Goal: Information Seeking & Learning: Learn about a topic

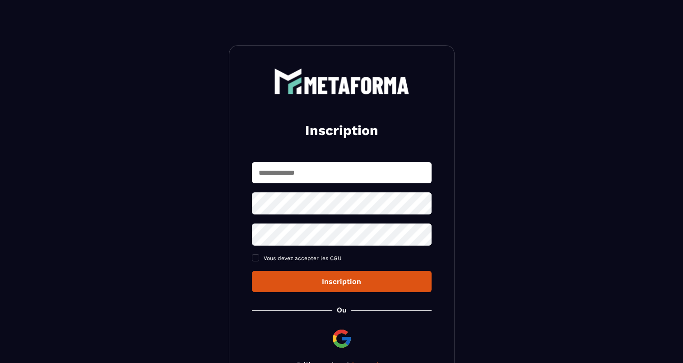
click at [346, 166] on input "text" at bounding box center [342, 172] width 180 height 21
type input "**********"
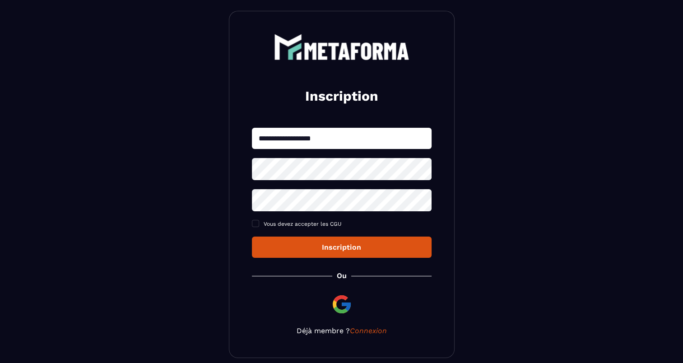
scroll to position [76, 0]
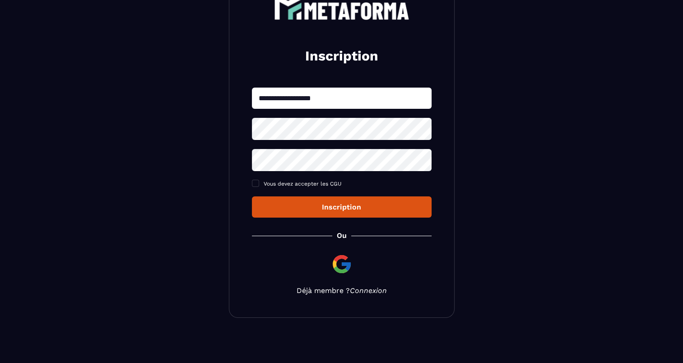
click at [375, 291] on div "**********" at bounding box center [342, 144] width 226 height 347
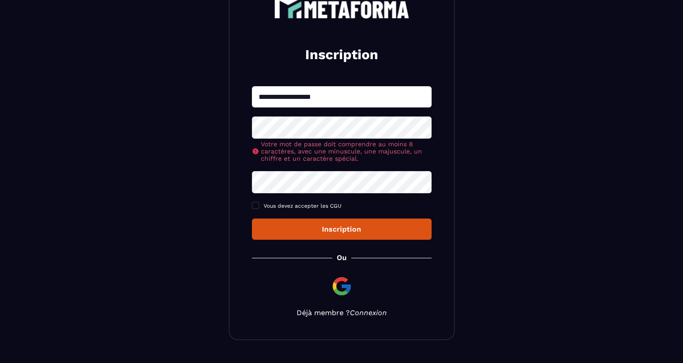
click at [359, 314] on link "Connexion" at bounding box center [368, 312] width 37 height 9
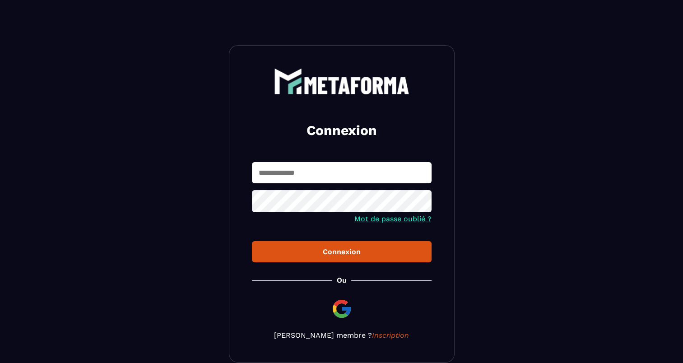
click at [313, 172] on input "text" at bounding box center [342, 172] width 180 height 21
type input "**********"
drag, startPoint x: 421, startPoint y: 206, endPoint x: 414, endPoint y: 215, distance: 11.6
click at [421, 206] on icon at bounding box center [422, 202] width 10 height 8
click at [374, 258] on button "Connexion" at bounding box center [342, 251] width 180 height 21
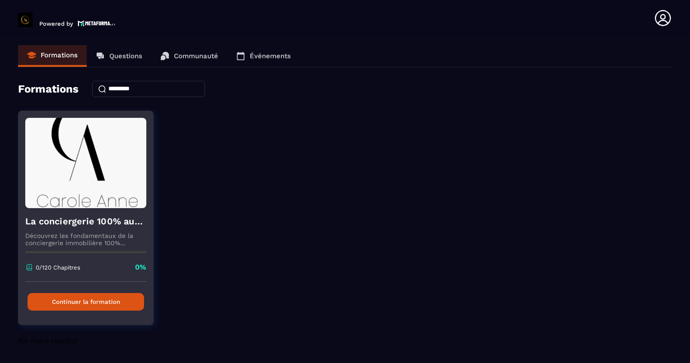
click at [65, 296] on button "Continuer la formation" at bounding box center [86, 302] width 117 height 18
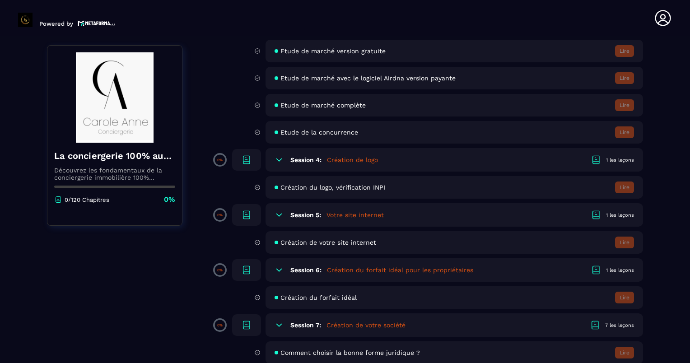
scroll to position [406, 0]
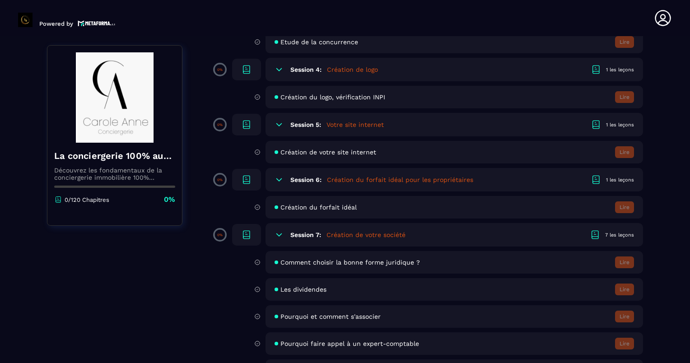
click at [336, 156] on span "Création de votre site internet" at bounding box center [328, 152] width 96 height 7
click at [296, 154] on span "Création de votre site internet" at bounding box center [328, 152] width 96 height 7
click at [341, 122] on h5 "Votre site internet" at bounding box center [354, 124] width 57 height 9
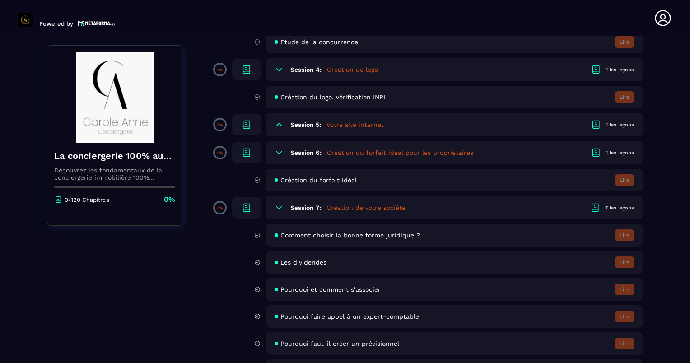
click at [341, 122] on h5 "Votre site internet" at bounding box center [354, 124] width 57 height 9
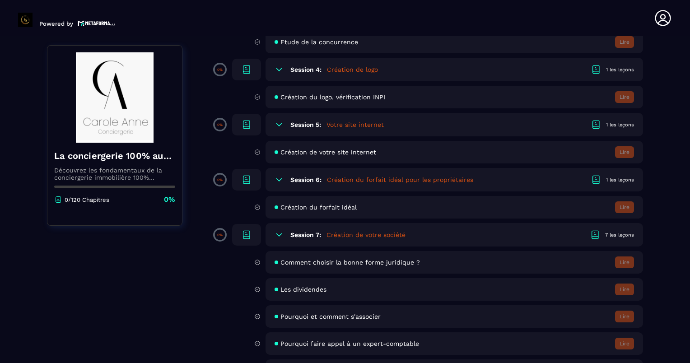
click at [624, 160] on div "Création de votre site internet Lire" at bounding box center [455, 152] width 378 height 23
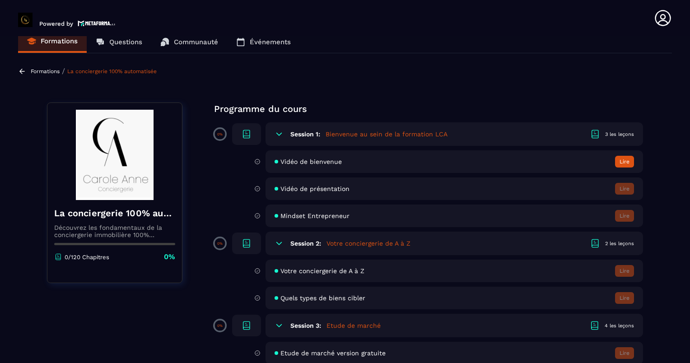
scroll to position [0, 0]
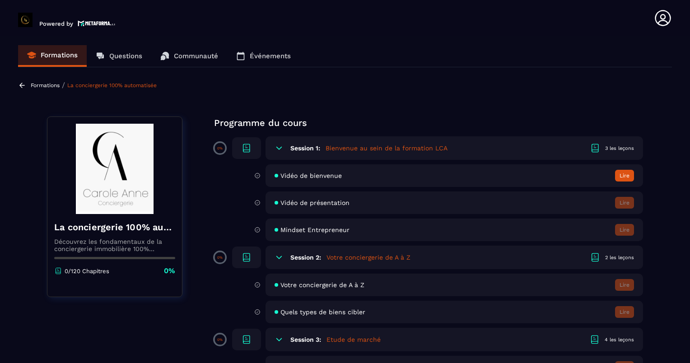
click at [620, 177] on button "Lire" at bounding box center [624, 176] width 19 height 12
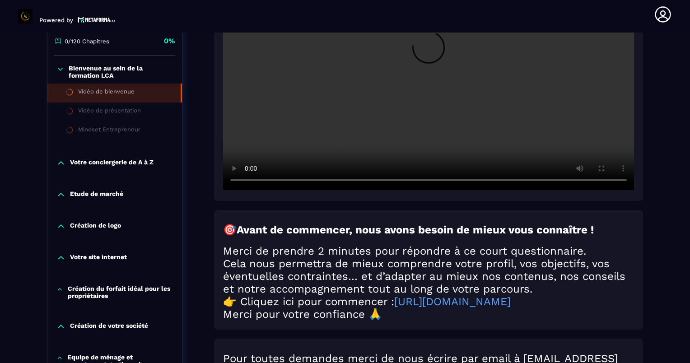
scroll to position [184, 0]
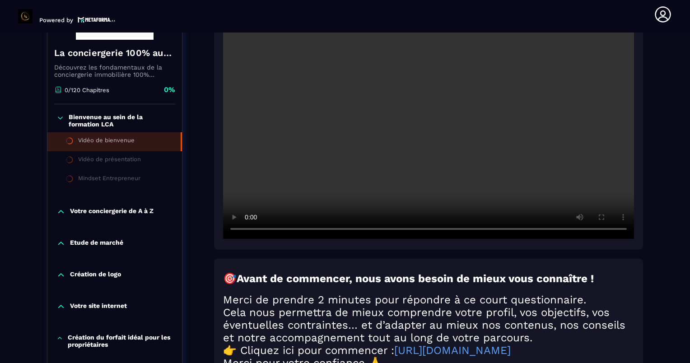
click at [103, 146] on li "Vidéo de bienvenue" at bounding box center [114, 141] width 135 height 19
click at [102, 155] on li "Vidéo de présentation" at bounding box center [114, 160] width 135 height 19
click at [102, 159] on div "Vidéo de présentation" at bounding box center [109, 161] width 63 height 10
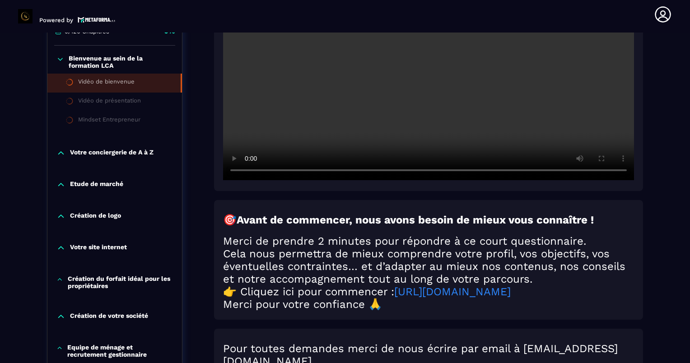
scroll to position [365, 0]
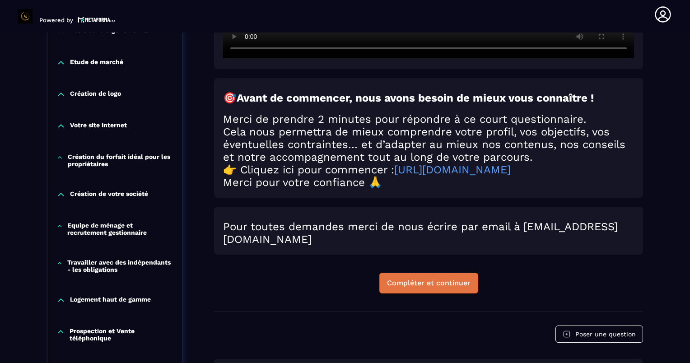
click at [429, 288] on div "Compléter et continuer" at bounding box center [429, 283] width 84 height 9
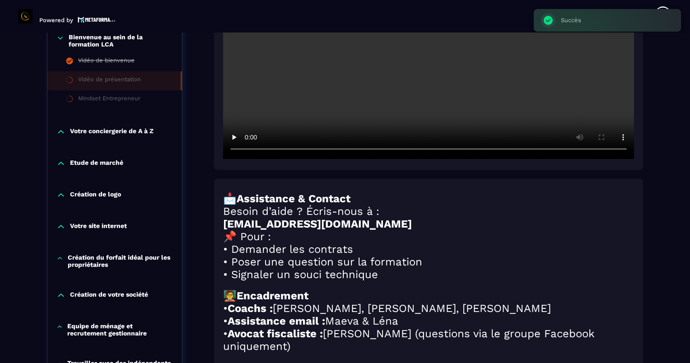
scroll to position [275, 0]
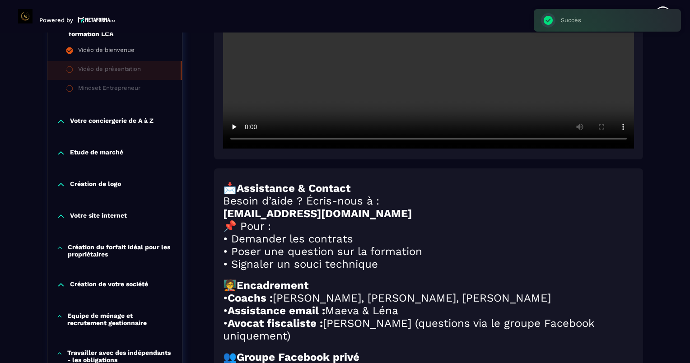
click at [536, 140] on video at bounding box center [428, 11] width 411 height 274
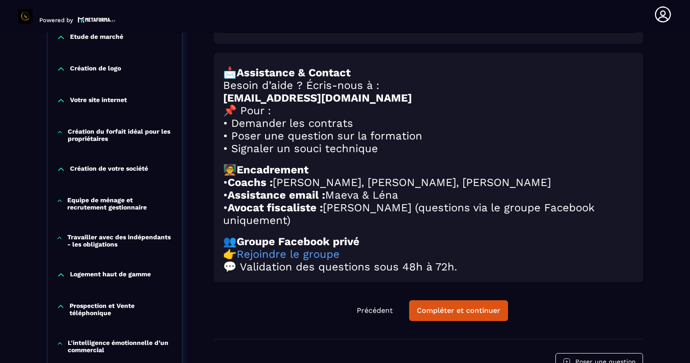
scroll to position [410, 0]
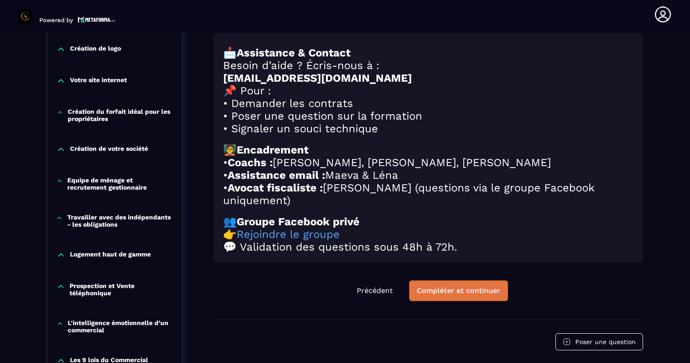
click at [499, 295] on div "Compléter et continuer" at bounding box center [459, 290] width 84 height 9
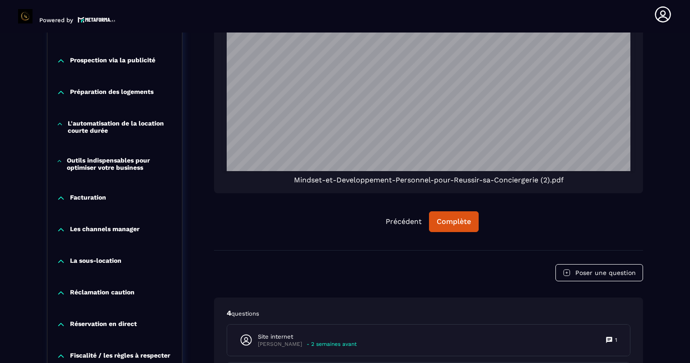
scroll to position [771, 0]
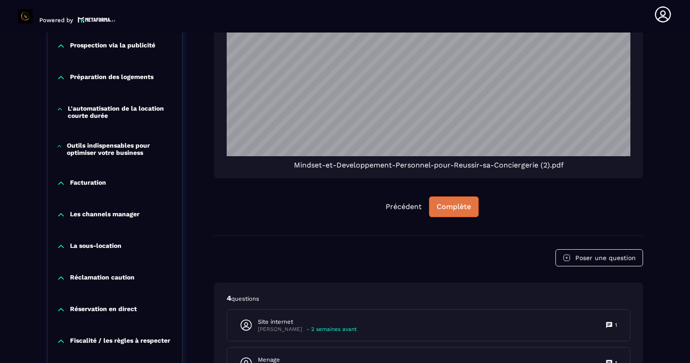
click at [448, 207] on div "Complète" at bounding box center [454, 206] width 34 height 9
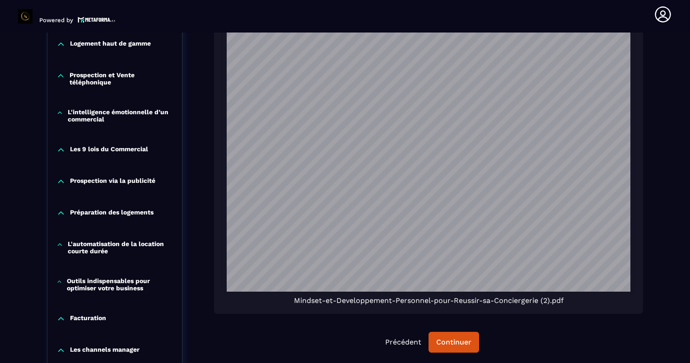
scroll to position [90, 0]
click at [451, 346] on div "Continuer" at bounding box center [453, 342] width 35 height 9
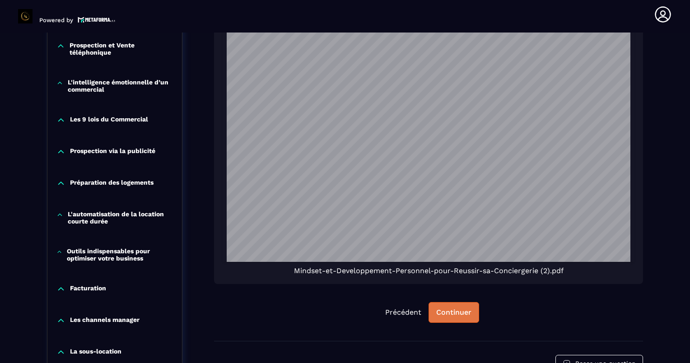
scroll to position [771, 0]
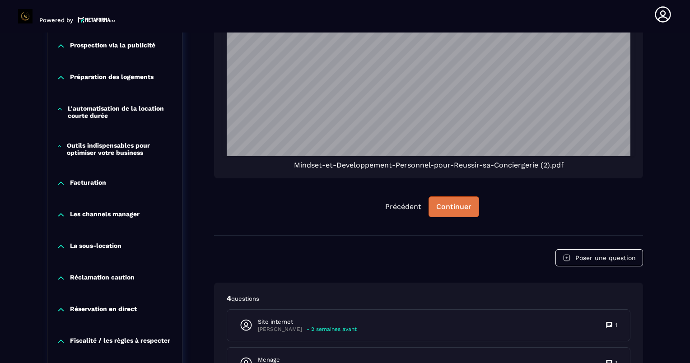
click at [444, 203] on div "Continuer" at bounding box center [453, 206] width 35 height 9
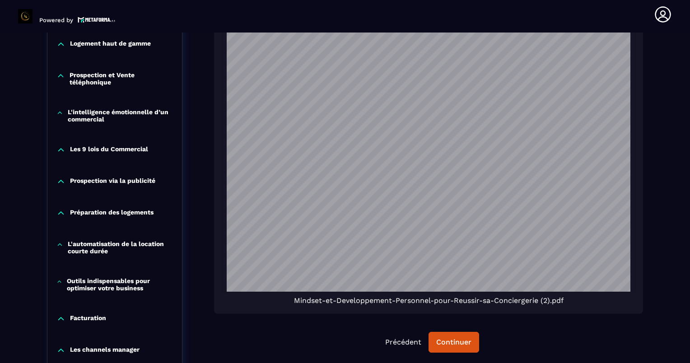
scroll to position [181, 0]
click at [446, 345] on div "Continuer" at bounding box center [453, 342] width 35 height 9
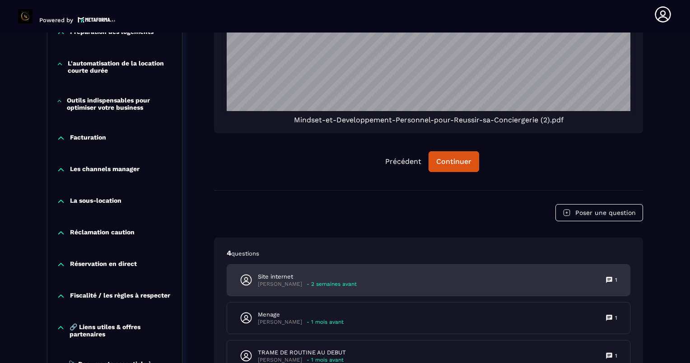
scroll to position [907, 0]
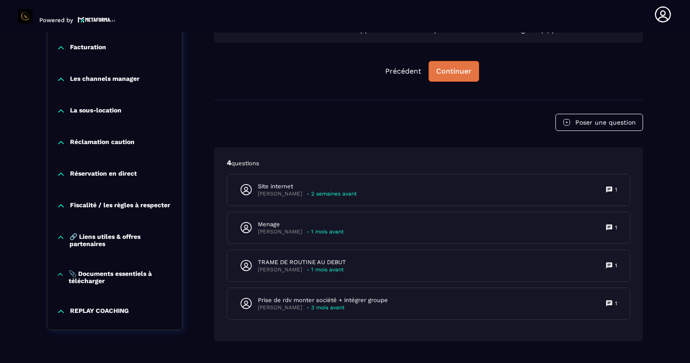
click at [453, 64] on button "Continuer" at bounding box center [454, 71] width 51 height 21
click at [450, 79] on button "Continuer" at bounding box center [454, 71] width 51 height 21
click at [429, 61] on button "Continuer" at bounding box center [454, 71] width 51 height 21
click at [450, 79] on button "Continuer" at bounding box center [454, 71] width 51 height 21
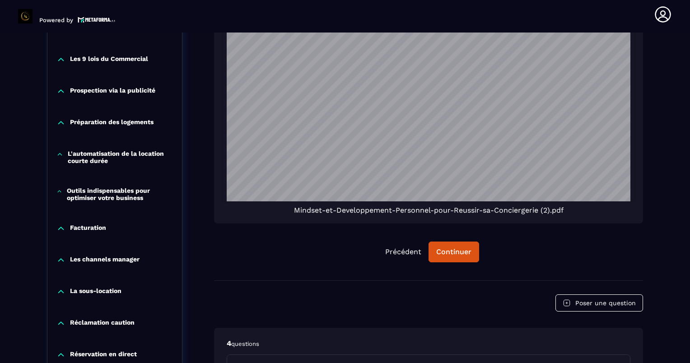
scroll to position [323, 0]
click at [460, 300] on div "Poser une question" at bounding box center [428, 302] width 429 height 17
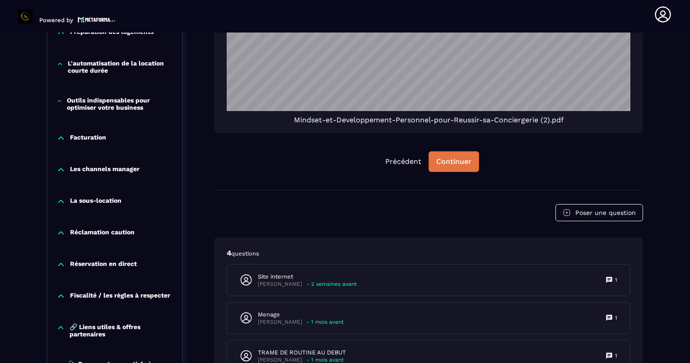
click at [453, 162] on div "Continuer" at bounding box center [453, 161] width 35 height 9
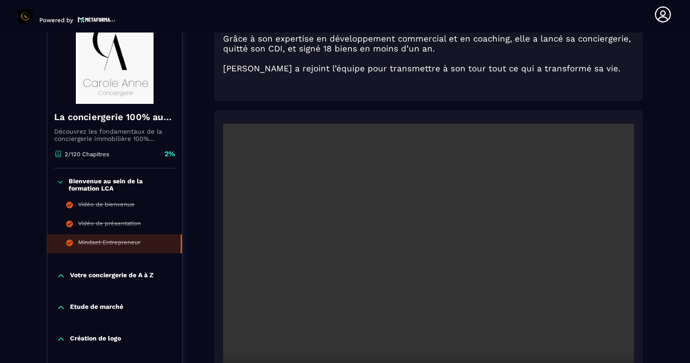
scroll to position [117, 0]
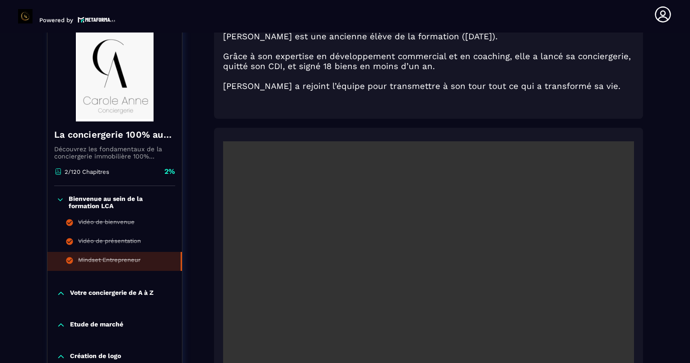
click at [62, 292] on icon at bounding box center [60, 293] width 5 height 3
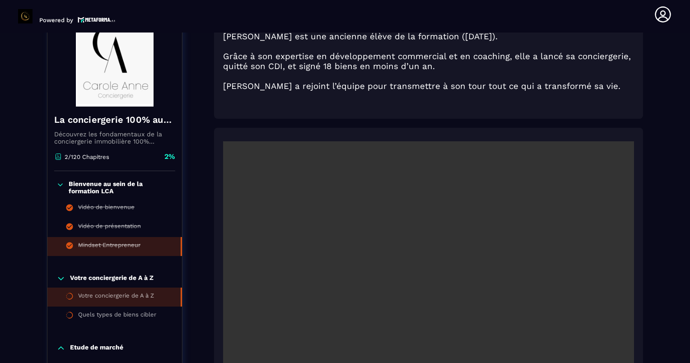
click at [99, 294] on div "Votre conciergerie de A à Z" at bounding box center [116, 297] width 76 height 10
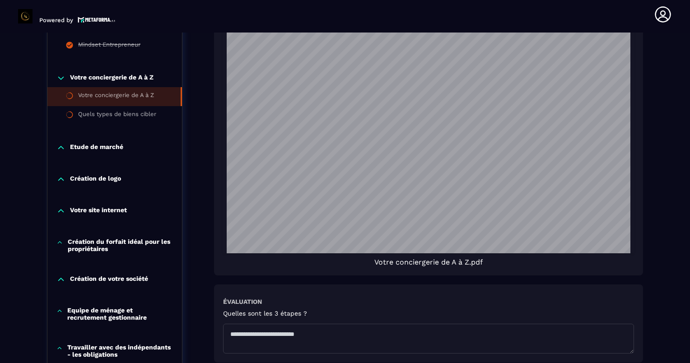
scroll to position [726, 0]
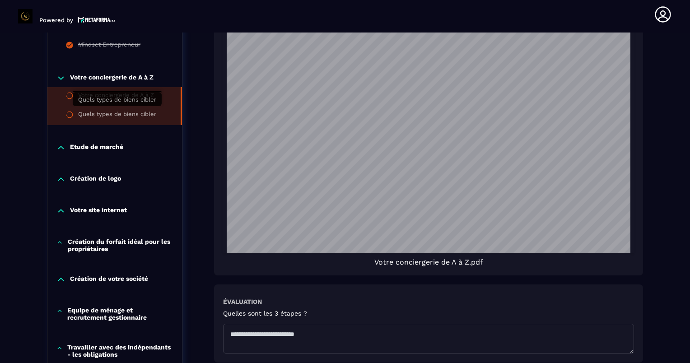
click at [111, 111] on div "Quels types de biens cibler" at bounding box center [117, 116] width 78 height 10
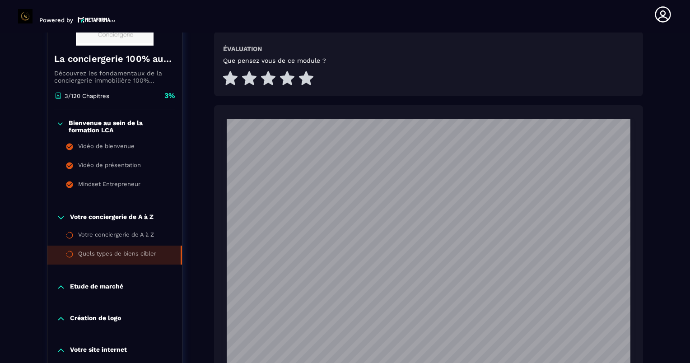
scroll to position [455, 0]
click at [61, 287] on icon at bounding box center [60, 286] width 9 height 9
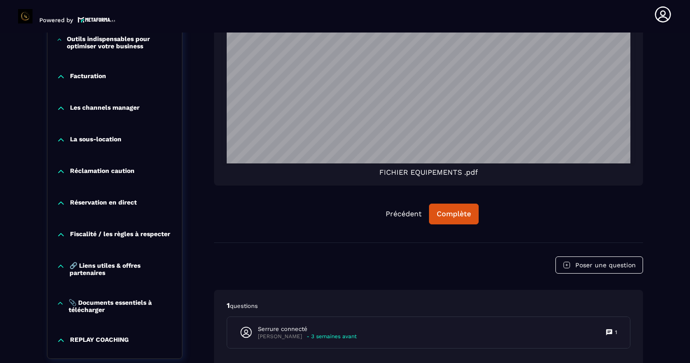
scroll to position [1178, 0]
click at [439, 213] on div "Complète" at bounding box center [454, 213] width 34 height 9
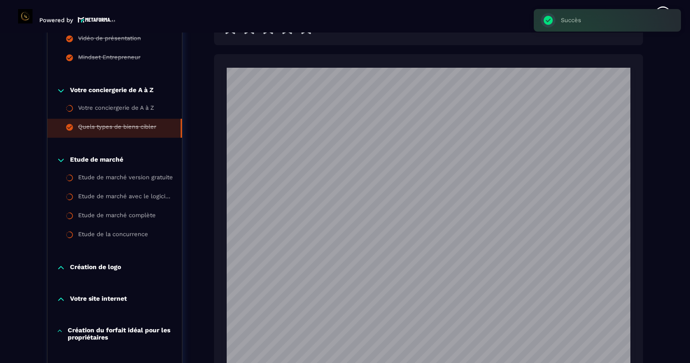
scroll to position [500, 0]
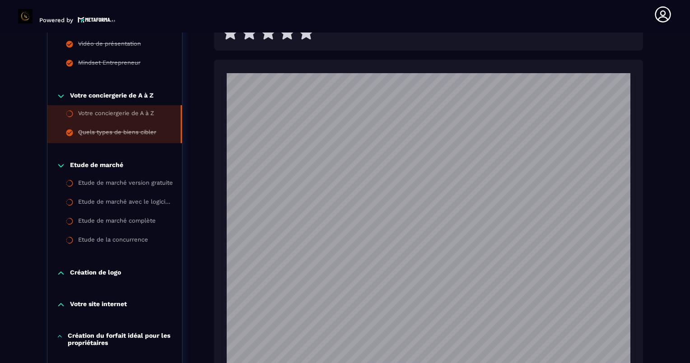
click at [146, 105] on li "Votre conciergerie de A à Z" at bounding box center [114, 114] width 135 height 19
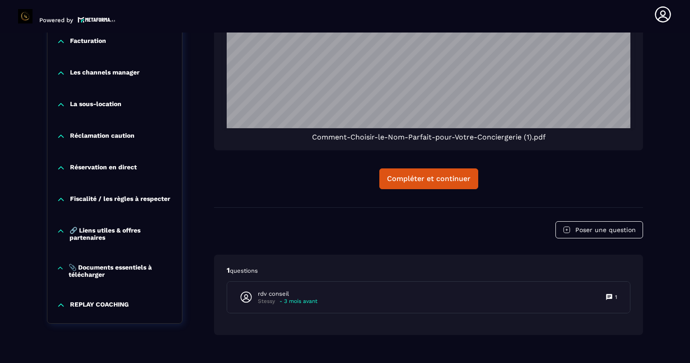
scroll to position [1360, 0]
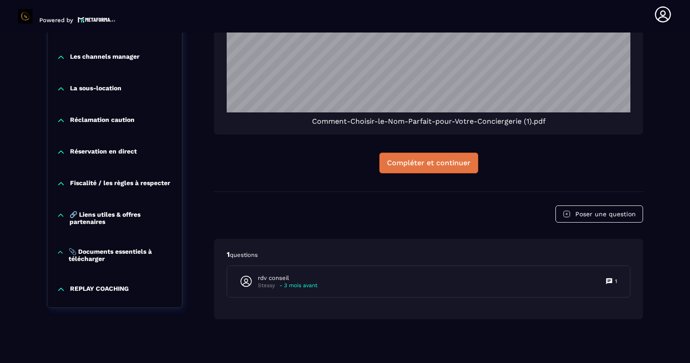
click at [443, 163] on div "Compléter et continuer" at bounding box center [429, 163] width 84 height 9
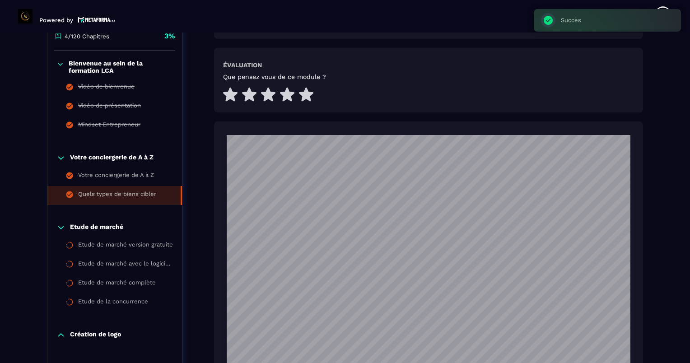
scroll to position [455, 0]
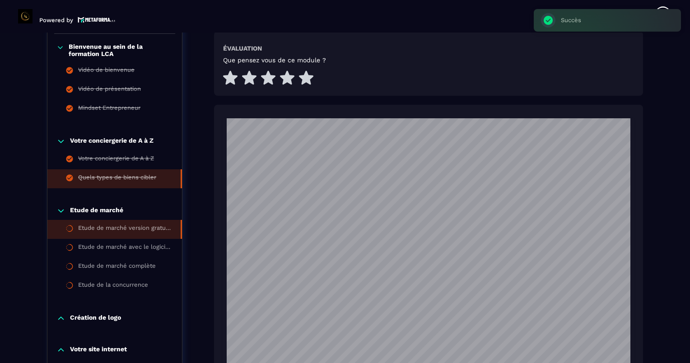
click at [95, 225] on div "Etude de marché version gratuite" at bounding box center [124, 229] width 93 height 10
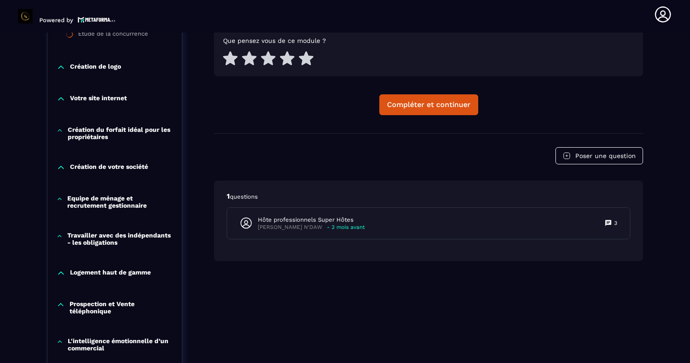
scroll to position [500, 0]
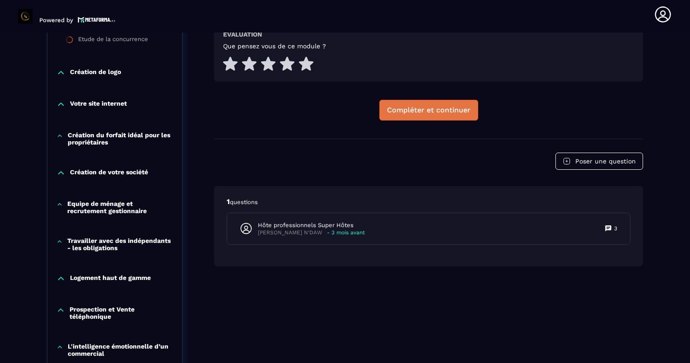
click at [440, 117] on button "Compléter et continuer" at bounding box center [428, 110] width 99 height 21
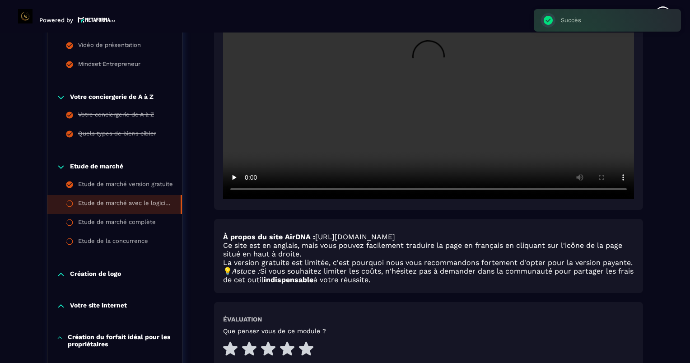
scroll to position [320, 0]
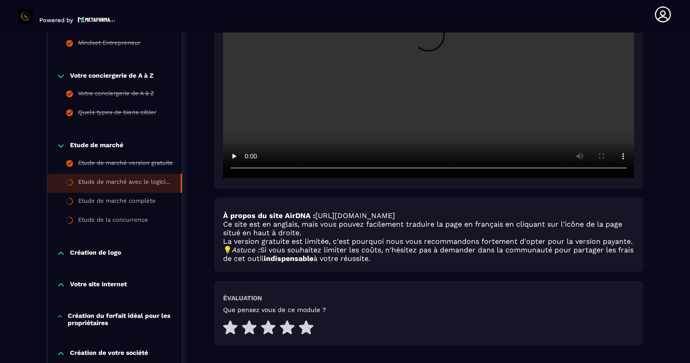
drag, startPoint x: 396, startPoint y: 258, endPoint x: 223, endPoint y: 216, distance: 178.1
click at [223, 216] on div "À propos du site AirDNA : https://www.airdna.co/ Ce site est en anglais, mais v…" at bounding box center [428, 236] width 411 height 51
copy div "À propos du site AirDNA : https://www.airdna.co/ Ce site est en anglais, mais v…"
click at [569, 5] on header "Powered by Marion Ramine marion_024@yahoo.fr Formations Questions Communauté Év…" at bounding box center [345, 14] width 690 height 36
drag, startPoint x: 418, startPoint y: 266, endPoint x: 200, endPoint y: 223, distance: 222.2
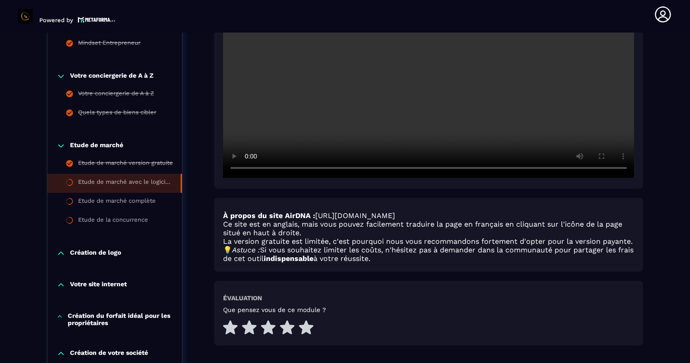
click at [406, 296] on div "Évaluation Que pensez vous de ce module ?" at bounding box center [428, 315] width 411 height 42
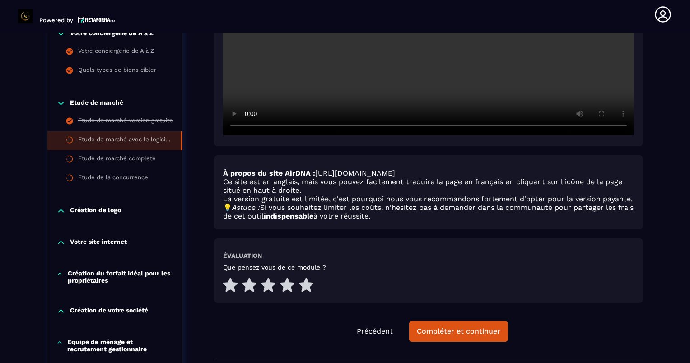
scroll to position [410, 0]
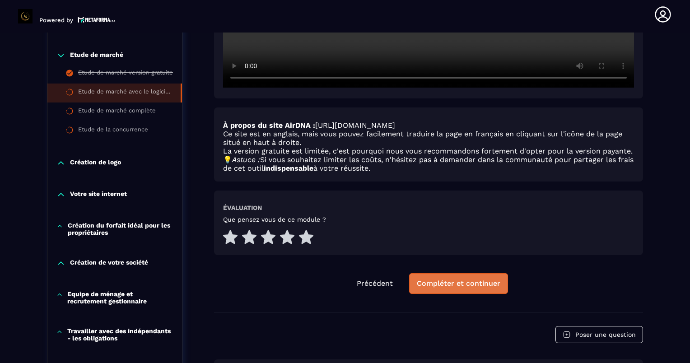
click at [482, 280] on div "Compléter et continuer" at bounding box center [459, 283] width 84 height 9
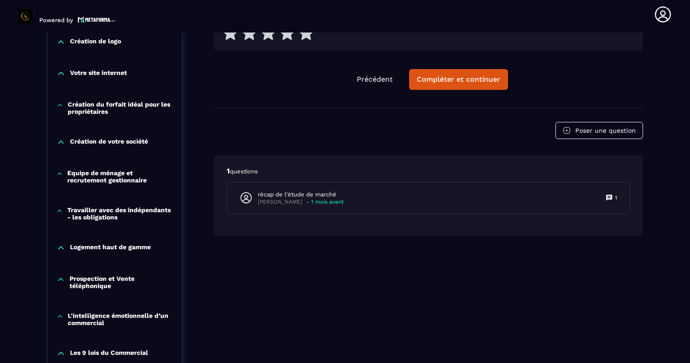
scroll to position [546, 0]
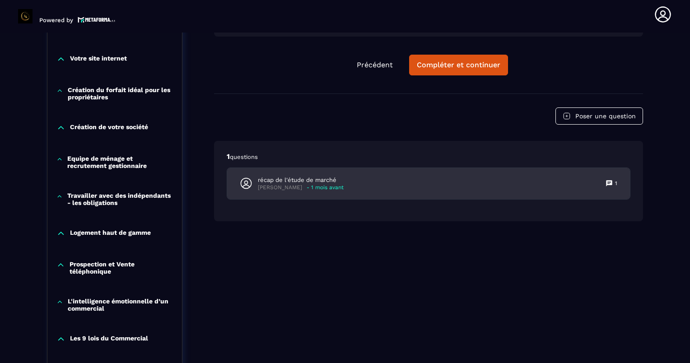
click at [420, 179] on div "récap de l'étude de marché Marjorie - 1 mois avant 1" at bounding box center [428, 183] width 403 height 31
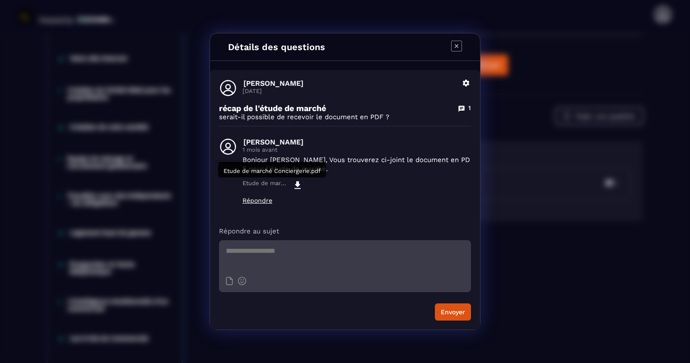
click at [270, 185] on p "Etude de marché Conciergerie.pdf" at bounding box center [265, 185] width 45 height 11
click at [544, 77] on div "Détails des questions Marjorie 02 août Supprimer récap de l'étude de marché 1 s…" at bounding box center [345, 181] width 690 height 363
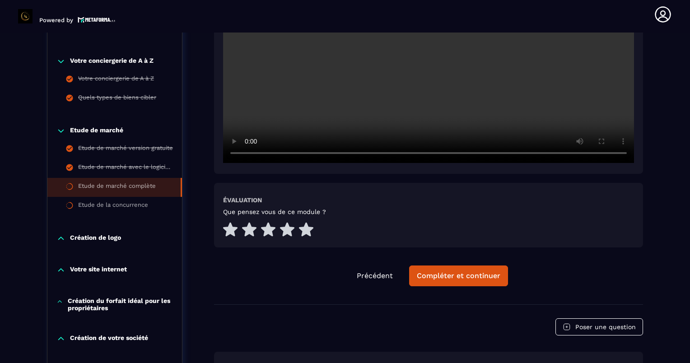
scroll to position [410, 0]
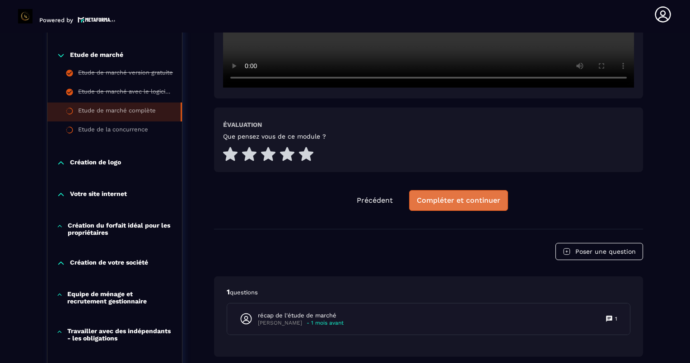
click at [446, 205] on button "Compléter et continuer" at bounding box center [458, 200] width 99 height 21
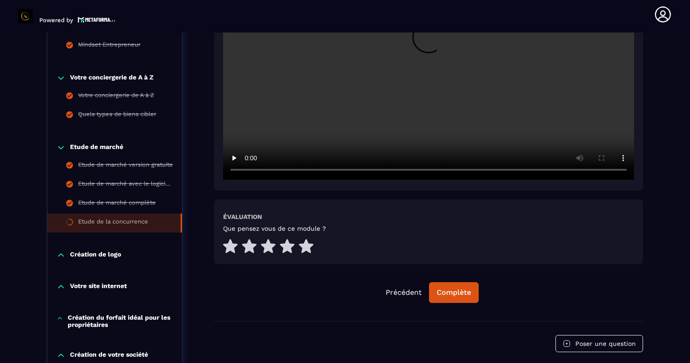
scroll to position [320, 0]
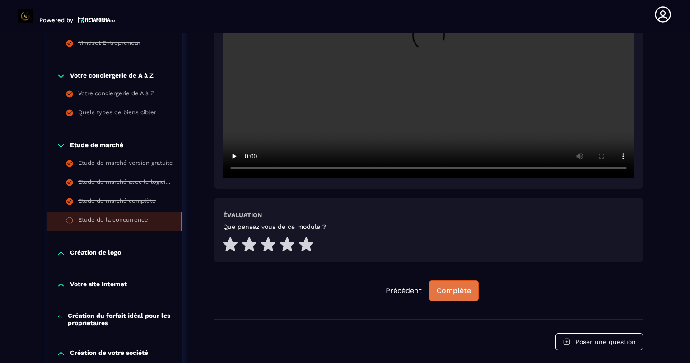
click at [451, 289] on div "Complète" at bounding box center [454, 290] width 34 height 9
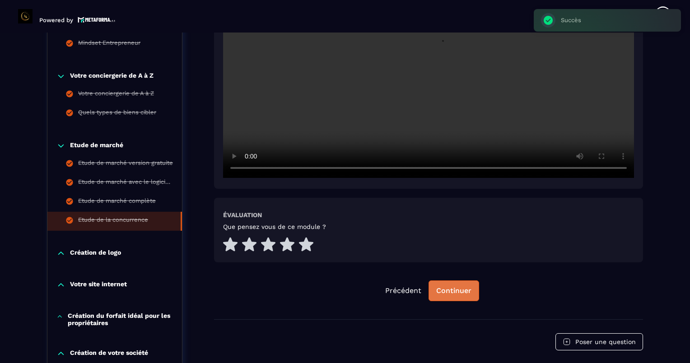
click at [463, 287] on div "Continuer" at bounding box center [453, 290] width 35 height 9
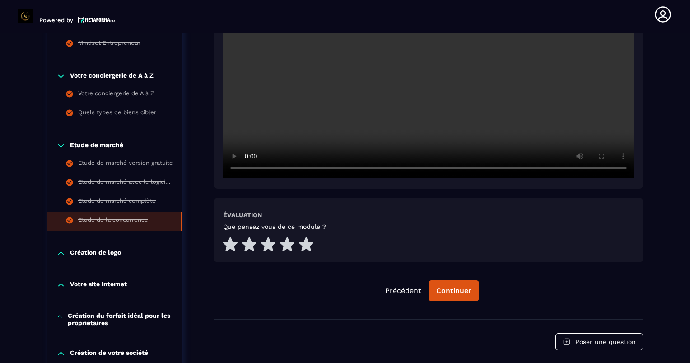
click at [54, 252] on div "Création de logo" at bounding box center [114, 253] width 135 height 9
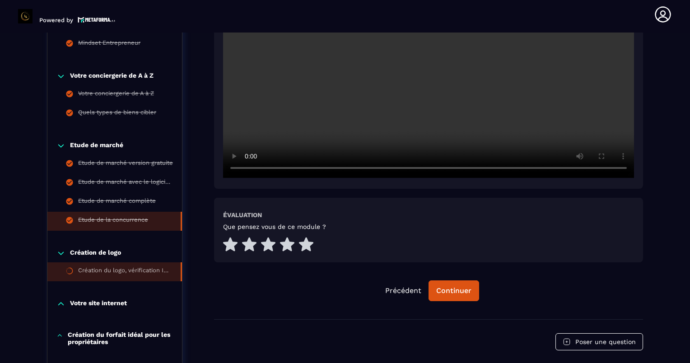
click at [112, 266] on li "Création du logo, vérification INPI" at bounding box center [114, 271] width 135 height 19
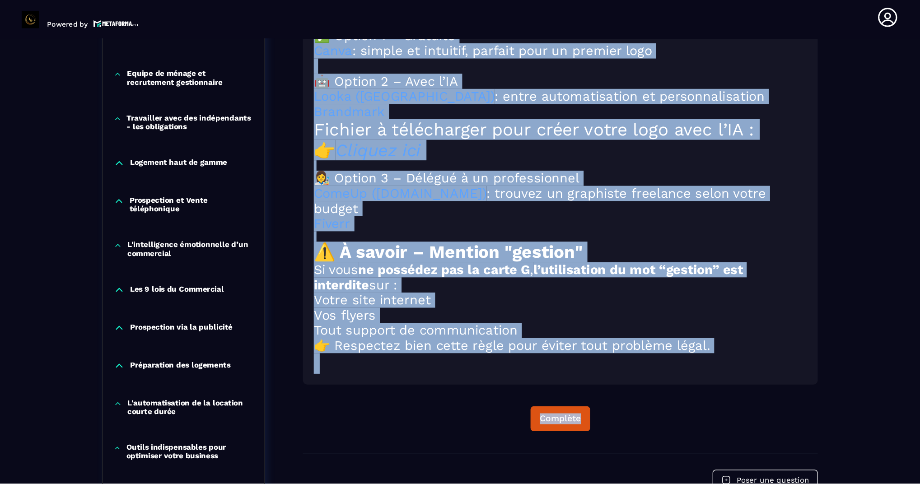
scroll to position [1012, 0]
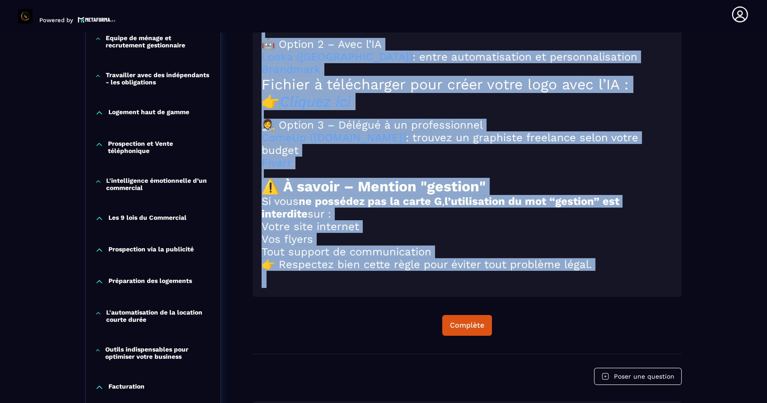
drag, startPoint x: 267, startPoint y: 58, endPoint x: 612, endPoint y: 275, distance: 407.7
click at [612, 275] on div "🔍 Avant de créer votre logo Avant de passer à la création de votre logo, il est…" at bounding box center [466, 19] width 411 height 537
click at [676, 228] on div "🔍 Avant de créer votre logo Avant de passer à la création de votre logo, il est…" at bounding box center [466, 18] width 429 height 560
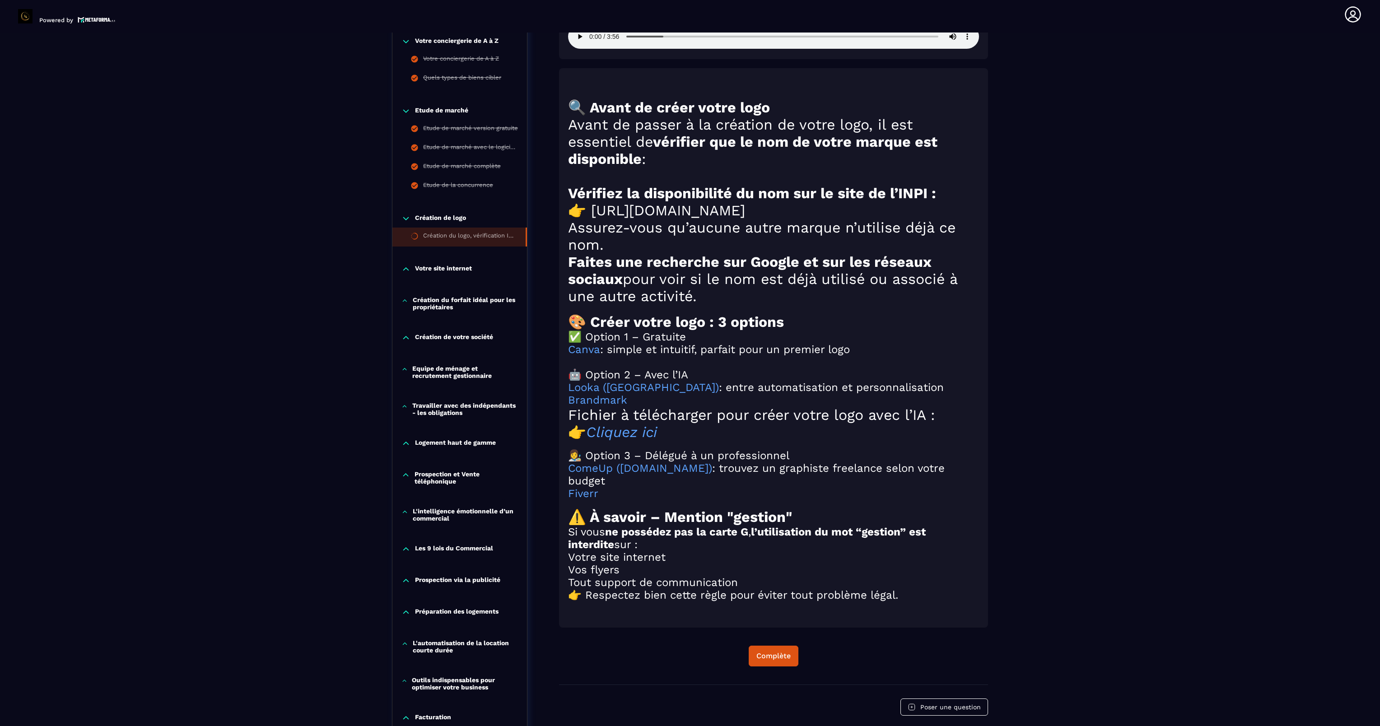
scroll to position [652, 0]
